Goal: Find specific page/section: Find specific page/section

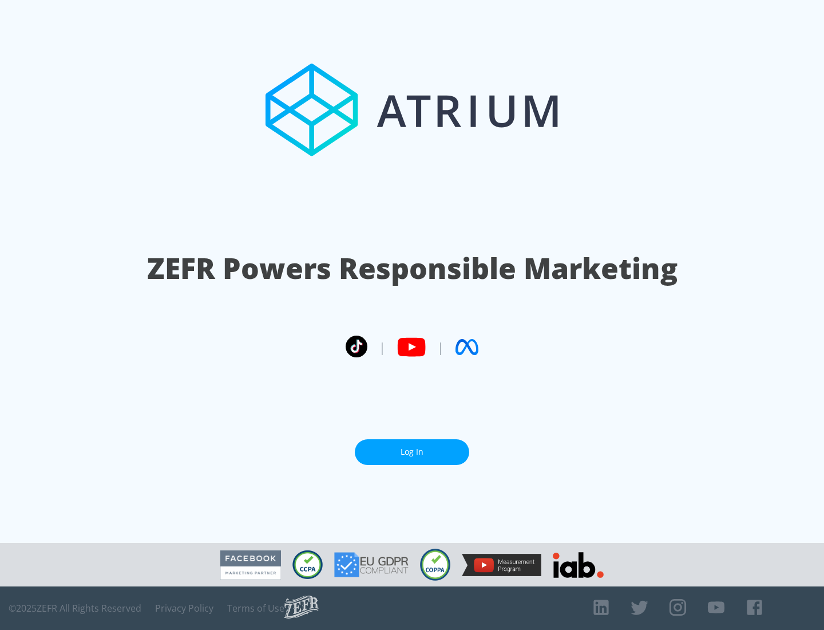
click at [412, 452] on link "Log In" at bounding box center [412, 452] width 114 height 26
